Goal: Navigation & Orientation: Find specific page/section

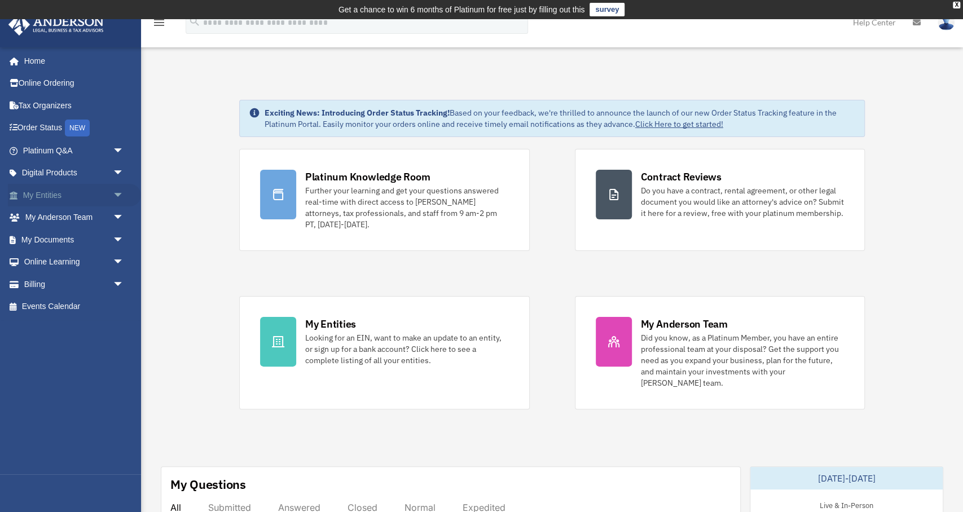
click at [74, 207] on link "My Entities arrow_drop_down" at bounding box center [74, 195] width 133 height 23
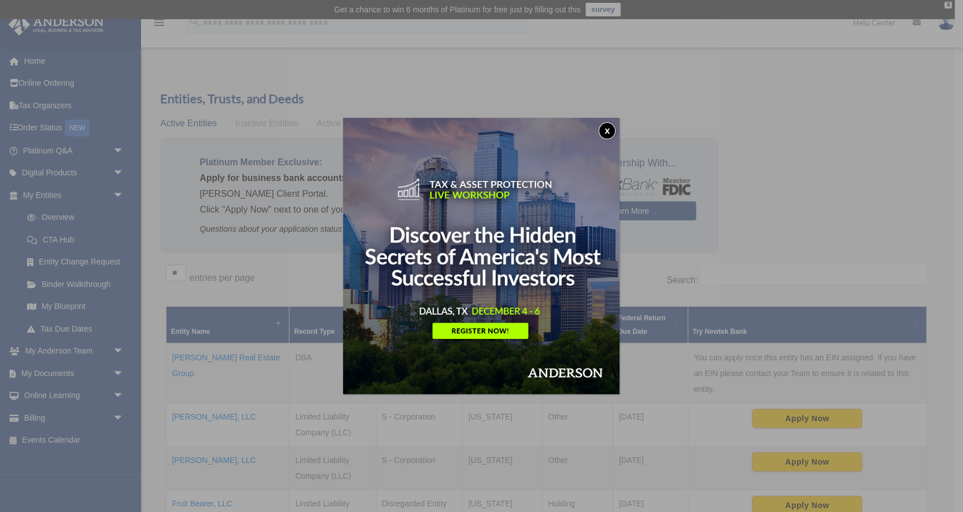
click at [607, 131] on button "x" at bounding box center [607, 130] width 17 height 17
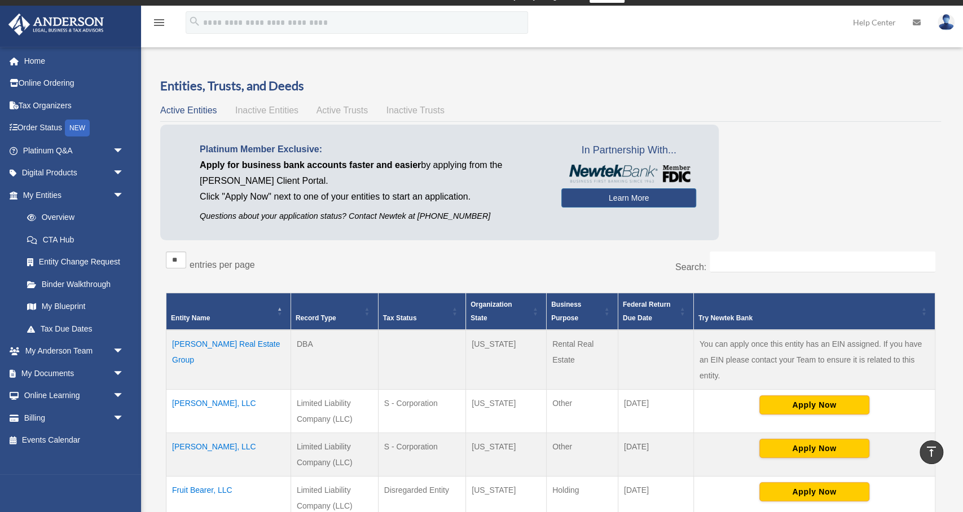
scroll to position [17, 0]
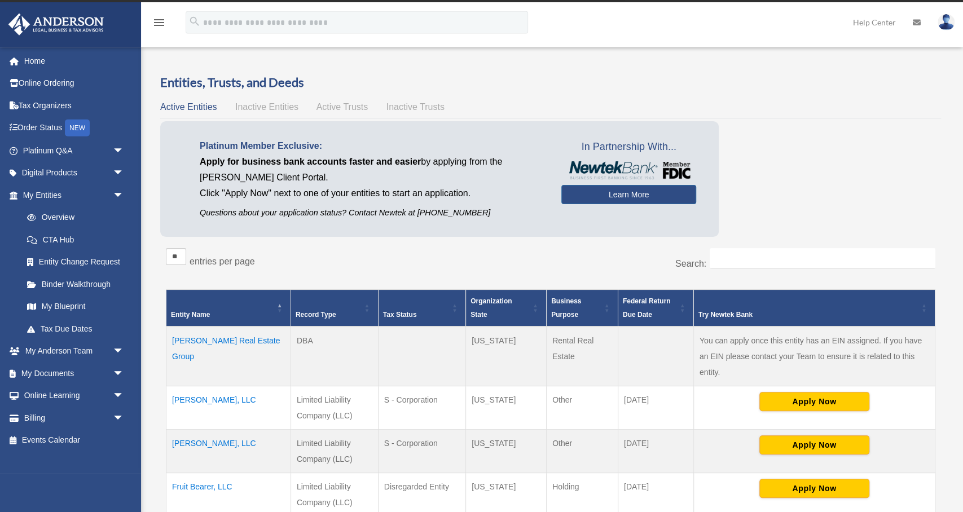
click at [946, 27] on img at bounding box center [946, 22] width 17 height 16
click at [814, 112] on div "Active Entities Inactive Entities Active Trusts Inactive Trusts" at bounding box center [550, 107] width 781 height 16
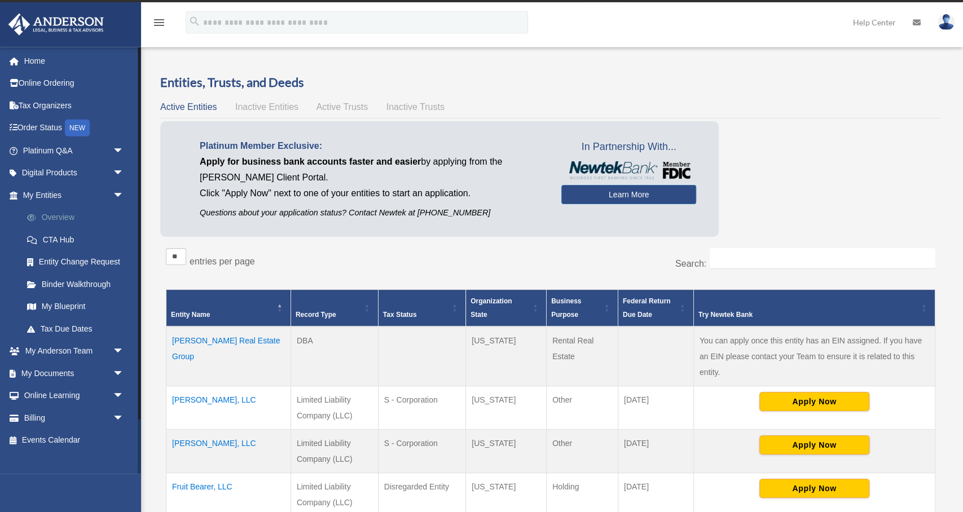
click at [70, 229] on link "Overview" at bounding box center [78, 218] width 125 height 23
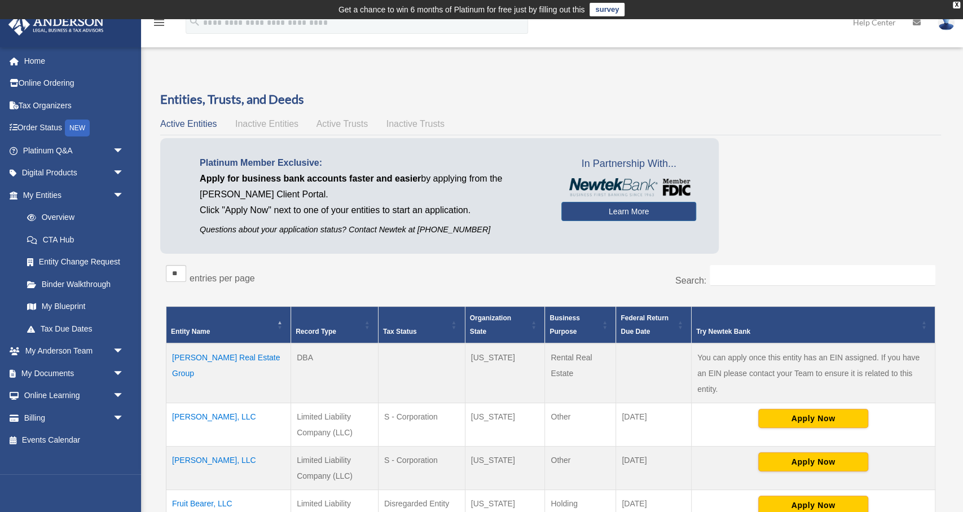
click at [369, 129] on span "Active Trusts" at bounding box center [343, 124] width 52 height 10
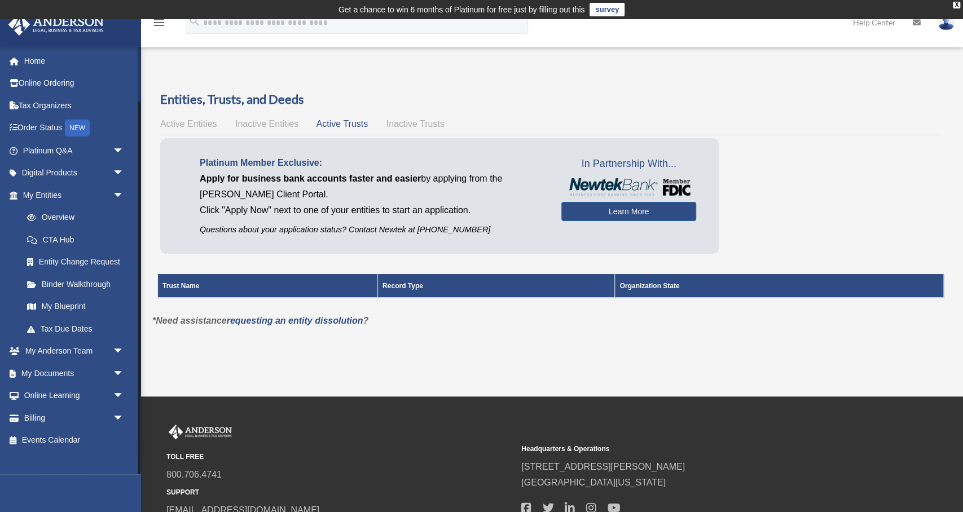
scroll to position [62, 0]
click at [62, 184] on link "My Entities arrow_drop_down" at bounding box center [74, 195] width 133 height 23
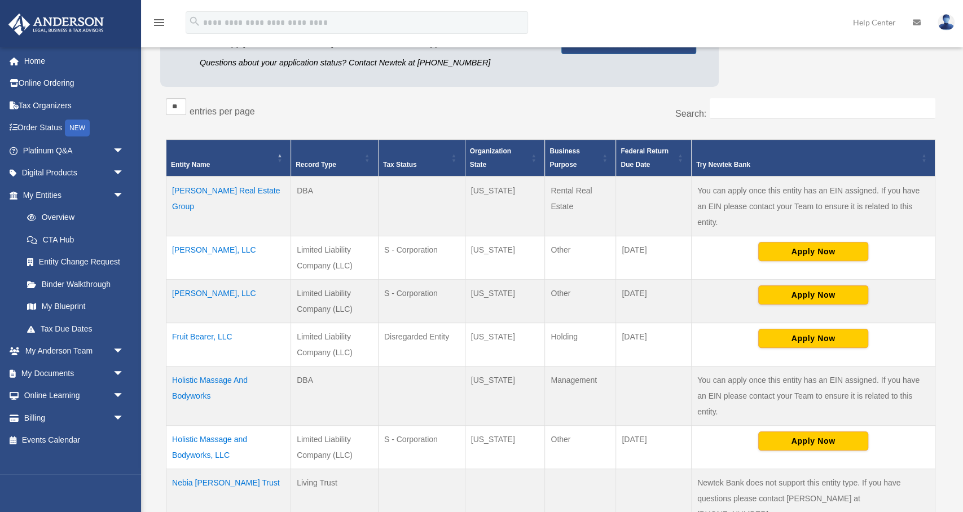
scroll to position [168, 0]
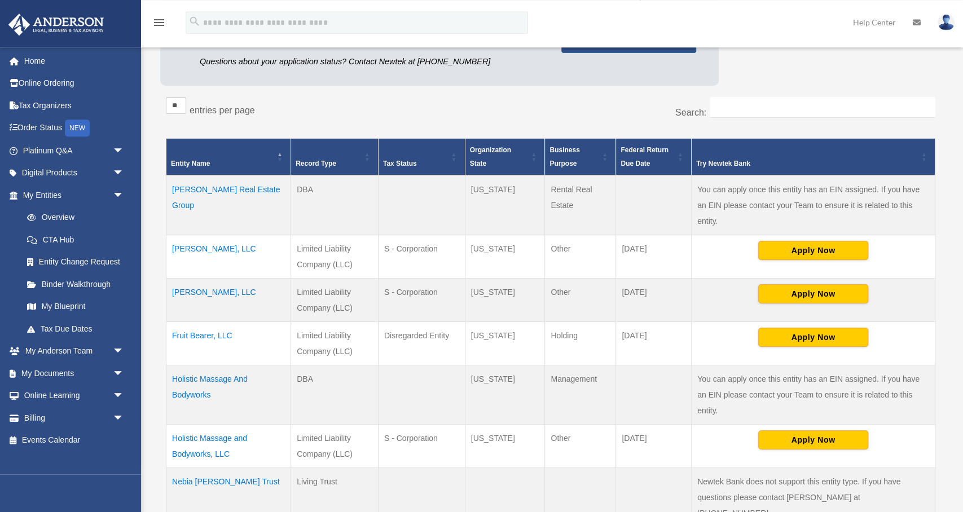
click at [756, 74] on div "Platinum Member Exclusive: Apply for business bank accounts faster and easier b…" at bounding box center [550, 30] width 781 height 121
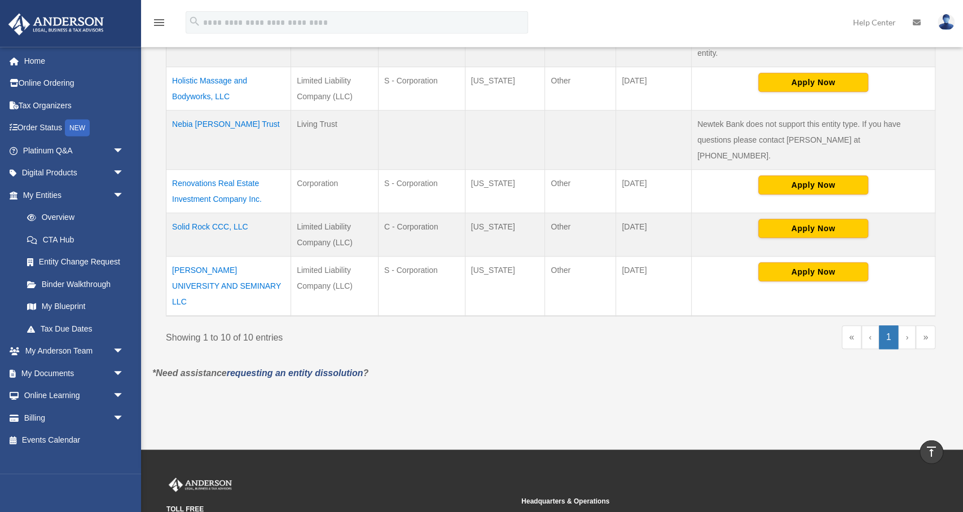
scroll to position [545, 0]
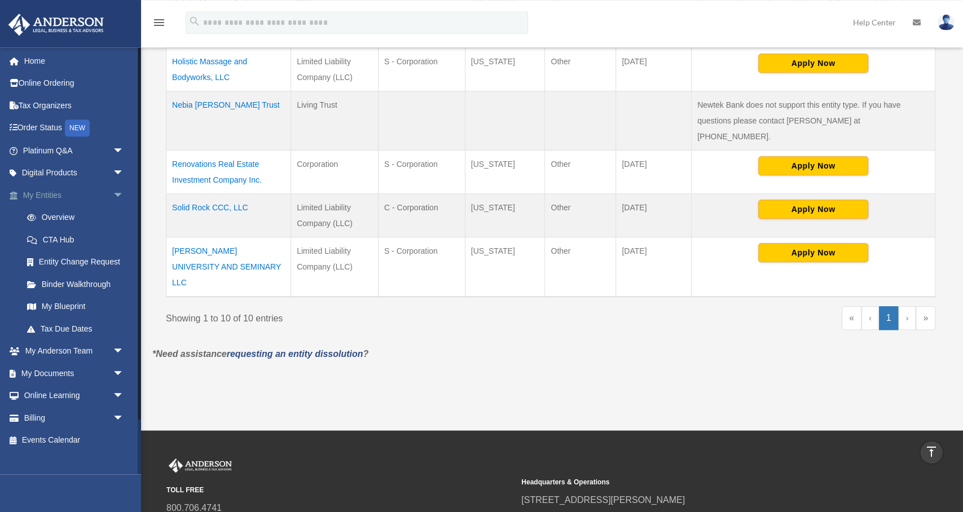
click at [66, 207] on link "My Entities arrow_drop_down" at bounding box center [74, 195] width 133 height 23
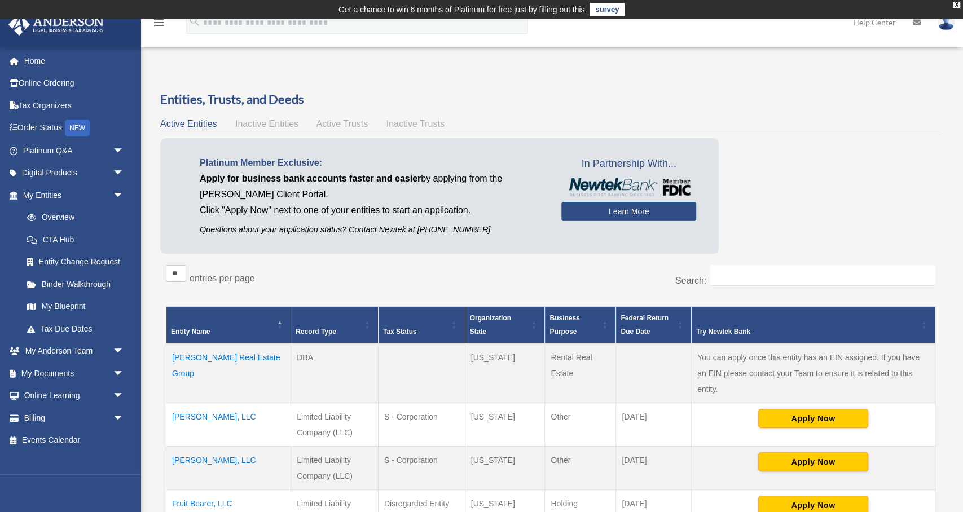
click at [286, 129] on span "Inactive Entities" at bounding box center [266, 124] width 63 height 10
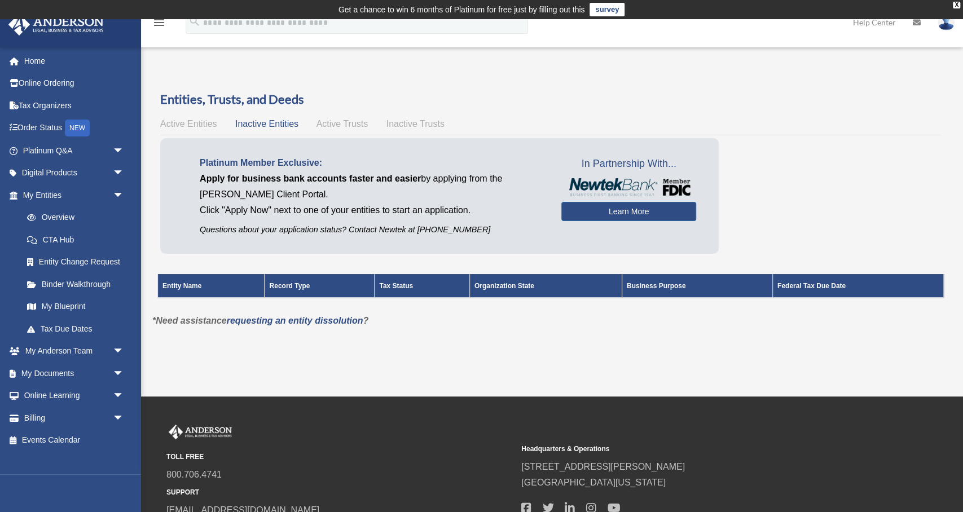
click at [194, 129] on span "Active Entities" at bounding box center [188, 124] width 56 height 10
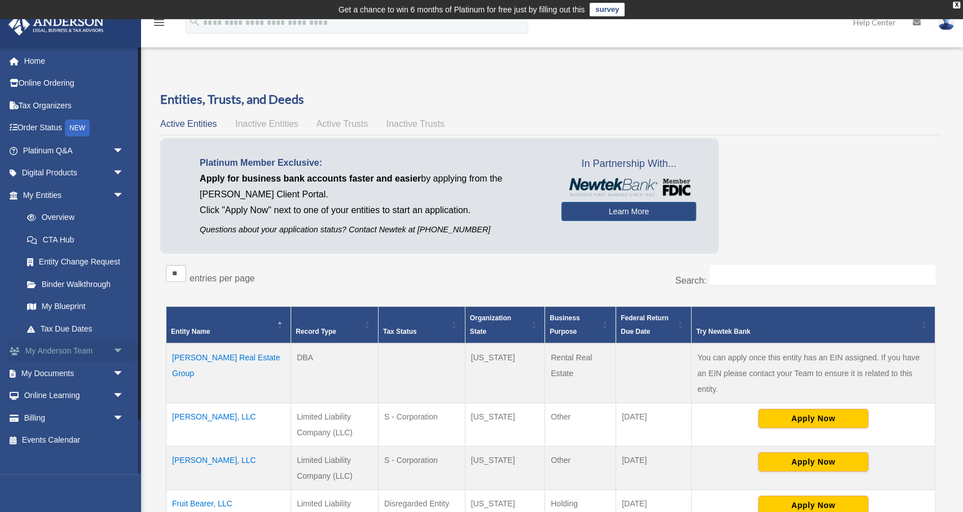
click at [119, 363] on span "arrow_drop_down" at bounding box center [124, 351] width 23 height 23
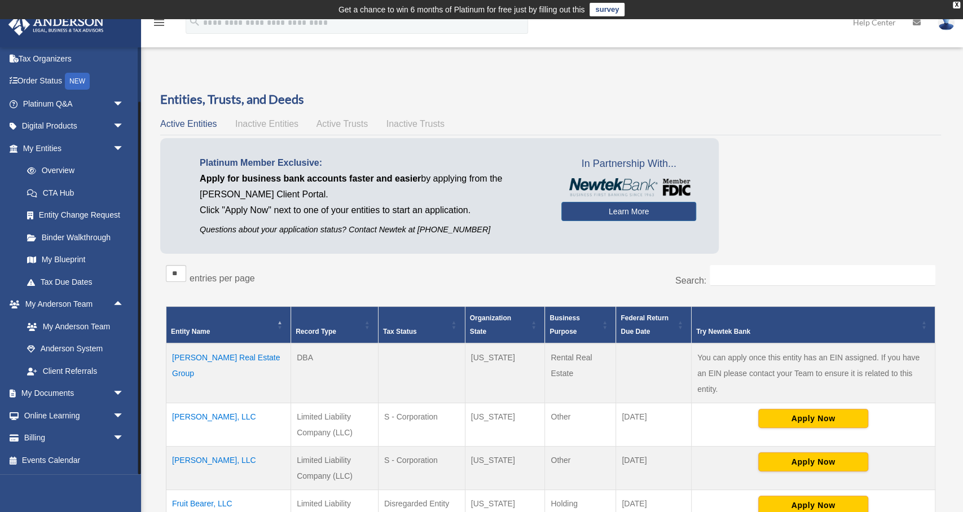
scroll to position [154, 0]
click at [69, 315] on link "My Anderson Team" at bounding box center [78, 326] width 125 height 23
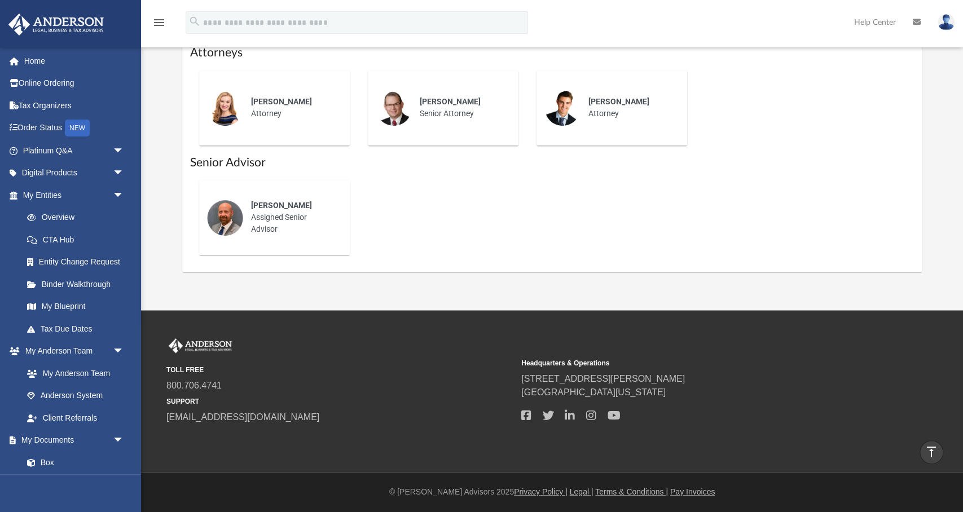
scroll to position [643, 0]
click at [81, 229] on link "Overview" at bounding box center [78, 218] width 125 height 23
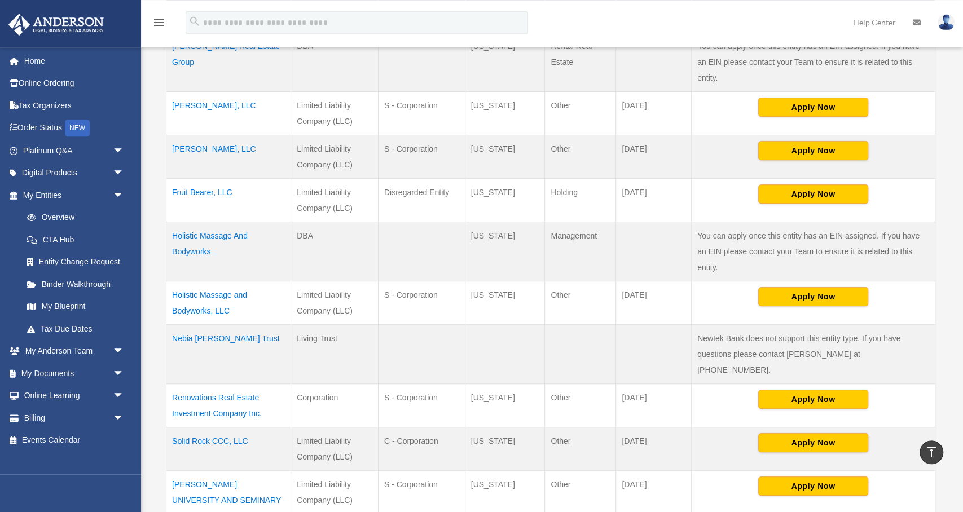
scroll to position [322, 0]
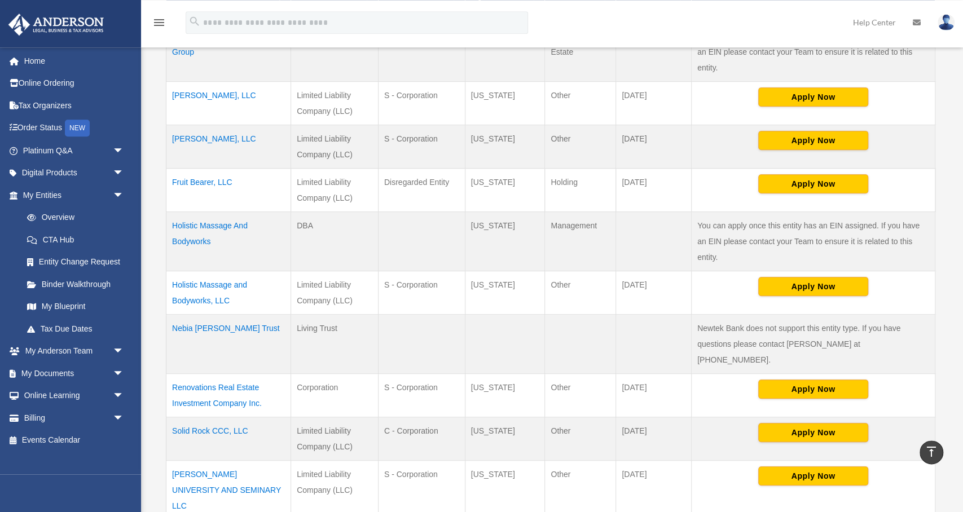
click at [232, 212] on td "Fruit Bearer, LLC" at bounding box center [228, 190] width 125 height 43
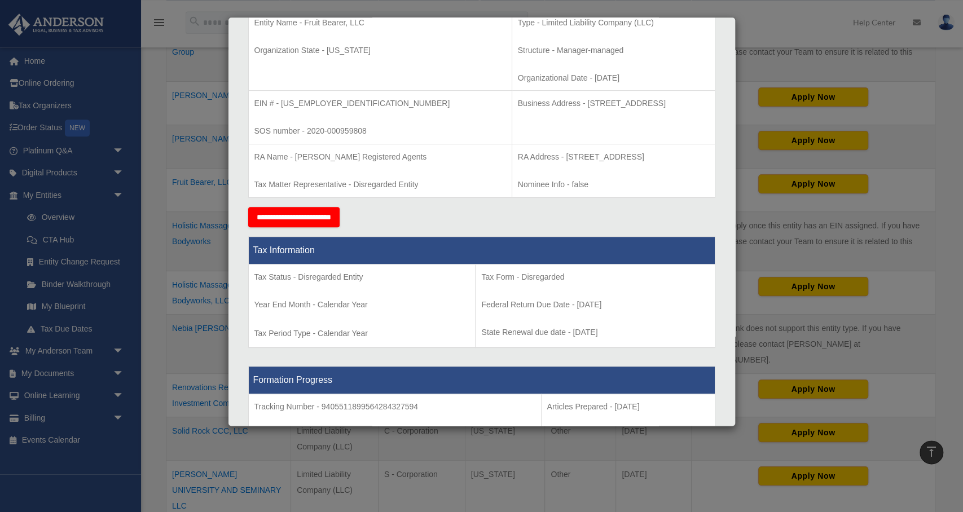
scroll to position [0, 0]
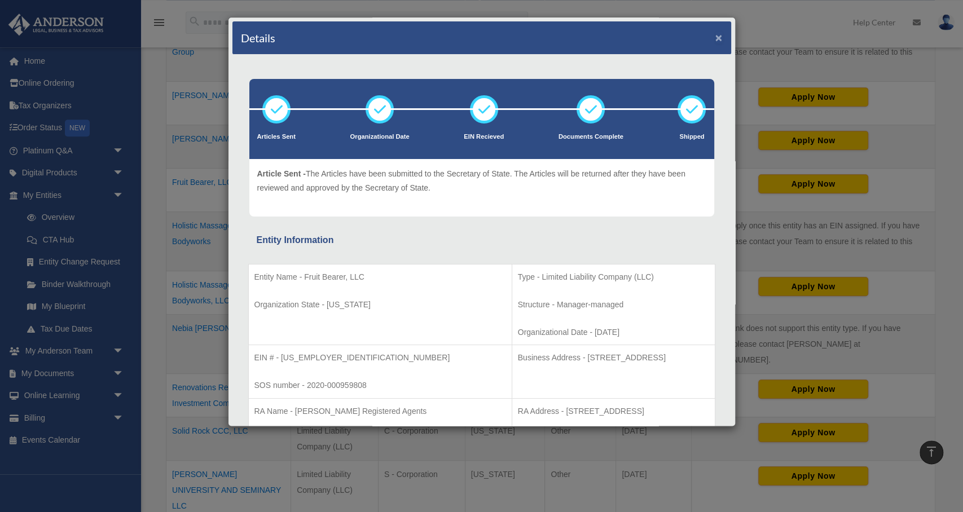
click at [716, 35] on button "×" at bounding box center [719, 38] width 7 height 12
